Goal: Transaction & Acquisition: Purchase product/service

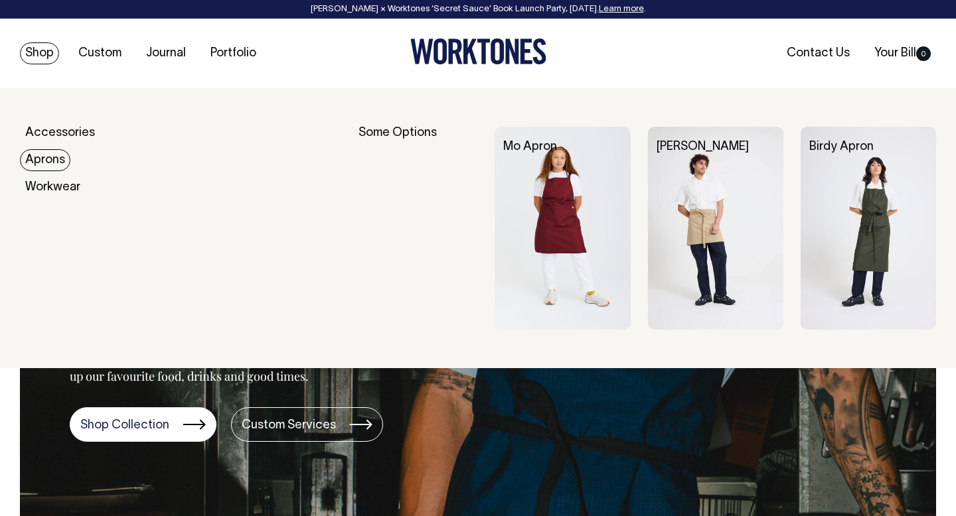
click at [44, 159] on link "Aprons" at bounding box center [45, 160] width 50 height 22
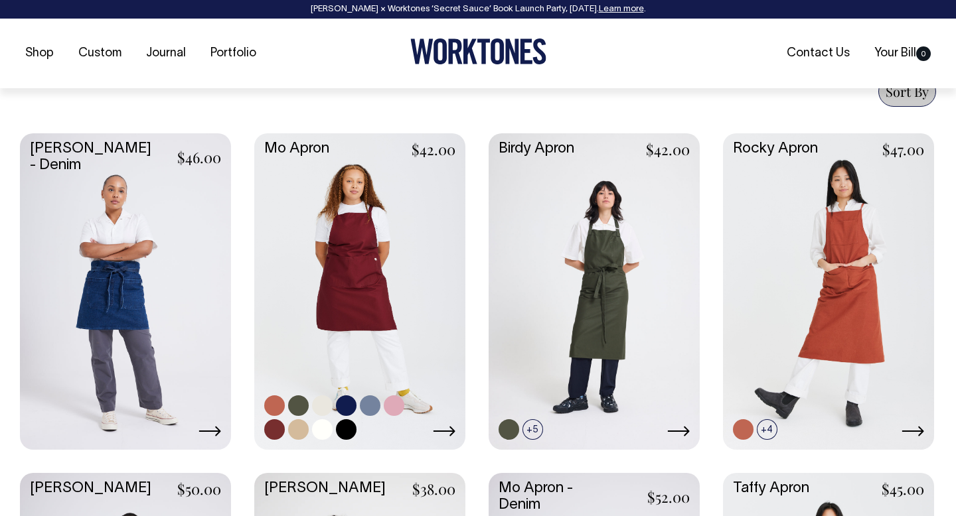
scroll to position [528, 0]
click at [322, 406] on link at bounding box center [322, 405] width 21 height 21
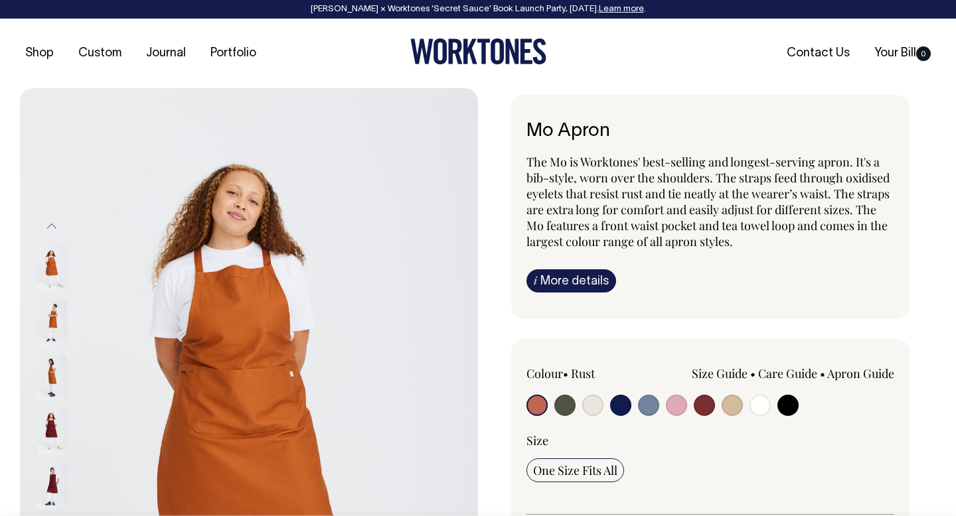
radio input "true"
select select "Natural"
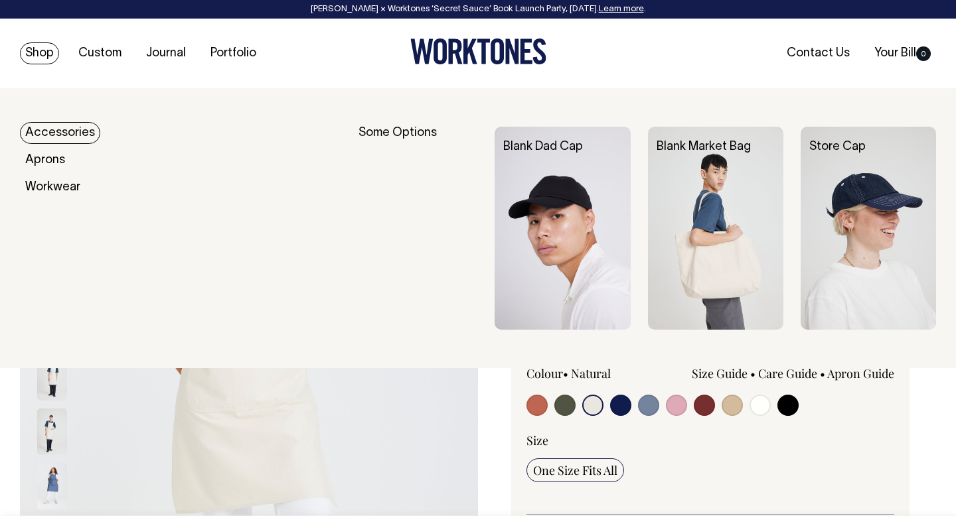
click at [48, 133] on link "Accessories" at bounding box center [60, 133] width 80 height 22
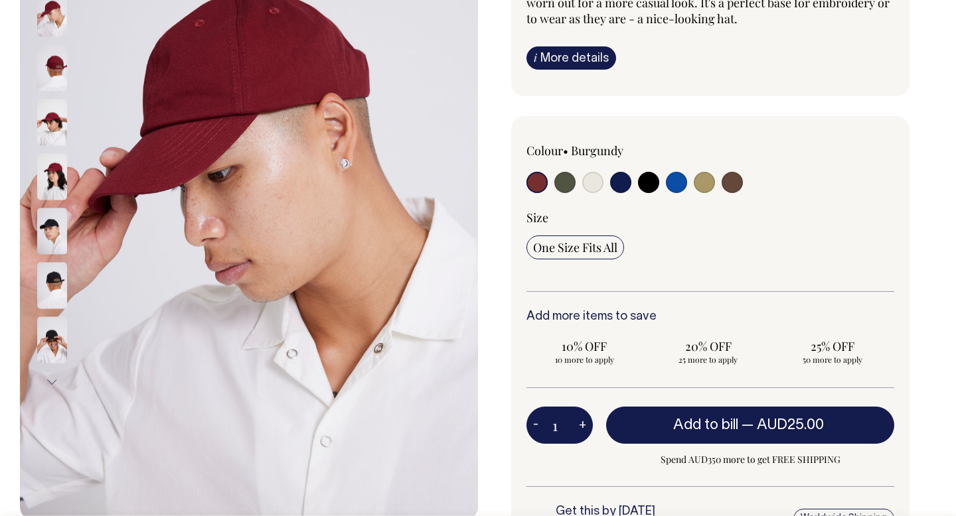
scroll to position [256, 0]
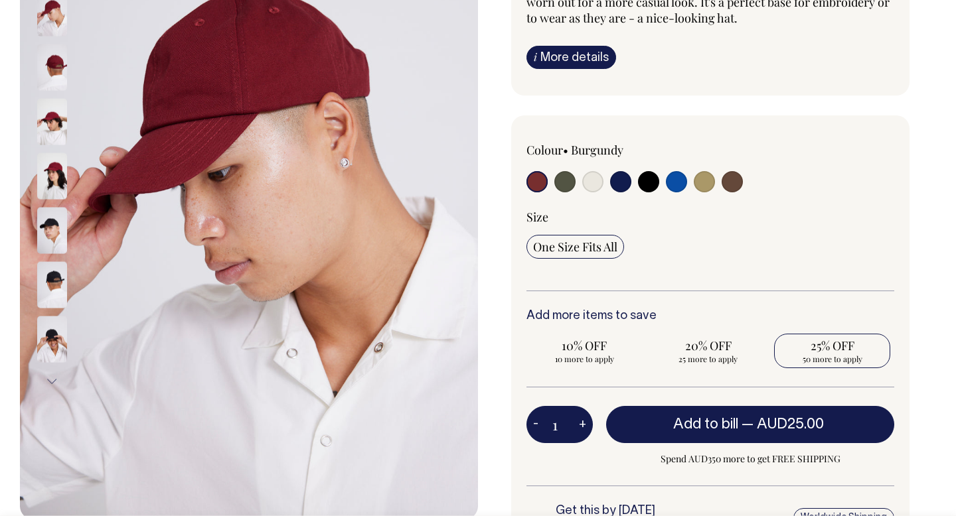
click at [836, 360] on span "50 more to apply" at bounding box center [832, 359] width 103 height 11
click at [836, 360] on input "25% OFF 50 more to apply" at bounding box center [832, 351] width 116 height 35
radio input "true"
type input "50"
radio input "true"
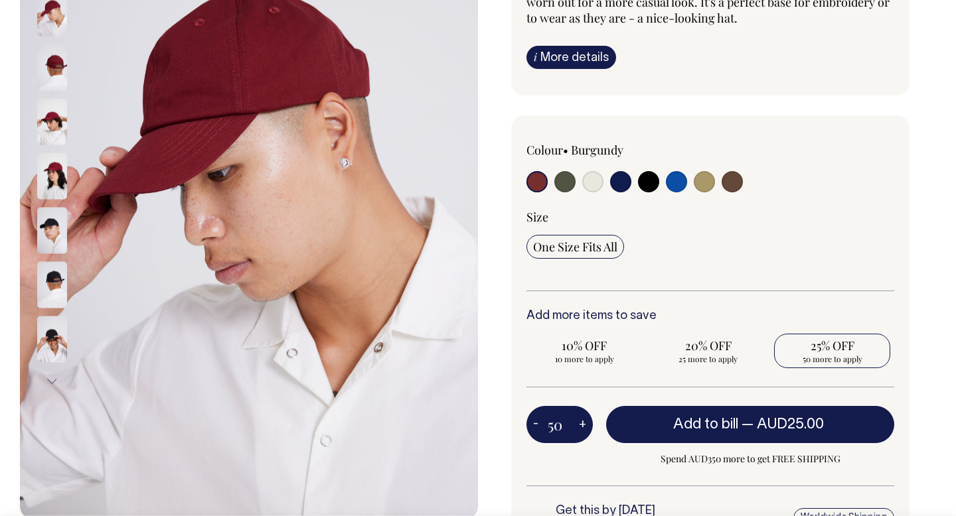
select select
type input "50"
click at [589, 350] on span "10% OFF" at bounding box center [584, 346] width 103 height 16
click at [589, 350] on input "10% OFF Requirement met" at bounding box center [584, 351] width 116 height 35
radio input "true"
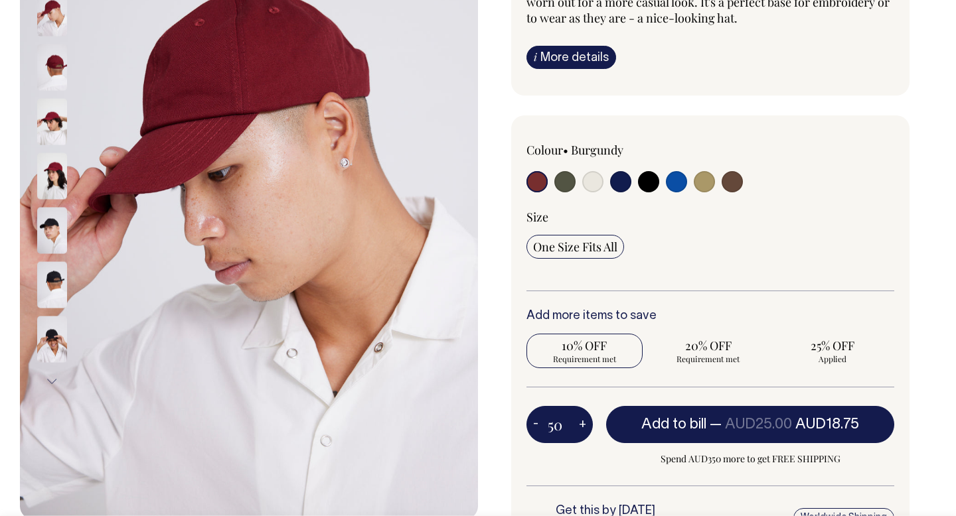
type input "10"
radio input "true"
radio input "false"
select select
type input "10"
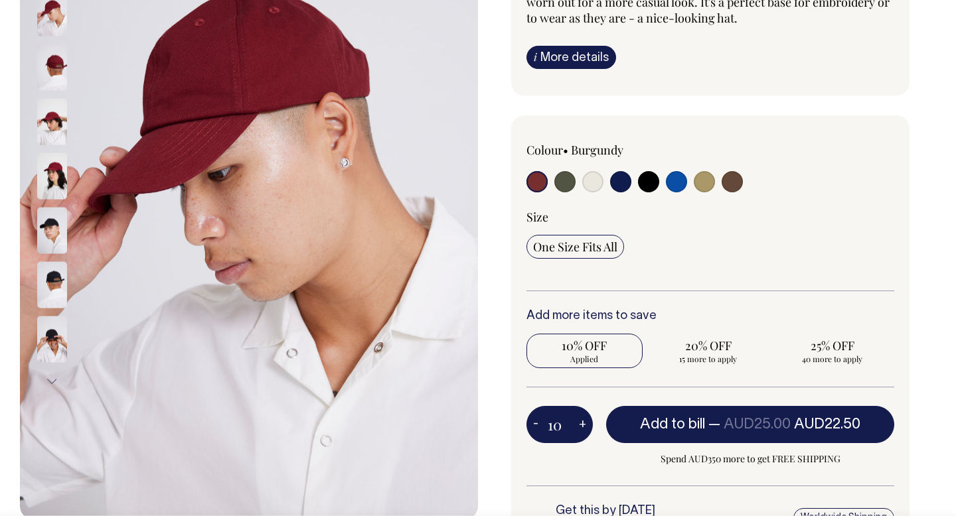
click at [739, 254] on div "One Size Fits All" at bounding box center [710, 247] width 368 height 24
click at [816, 359] on span "40 more to apply" at bounding box center [832, 359] width 103 height 11
click at [816, 359] on input "25% OFF 40 more to apply" at bounding box center [832, 351] width 116 height 35
radio input "true"
type input "50"
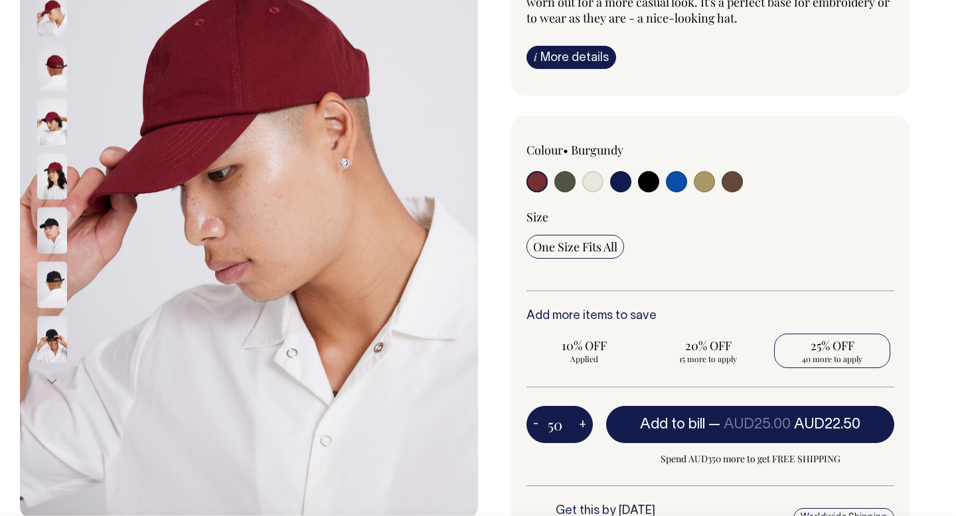
radio input "false"
radio input "true"
select select
type input "50"
